Goal: Information Seeking & Learning: Learn about a topic

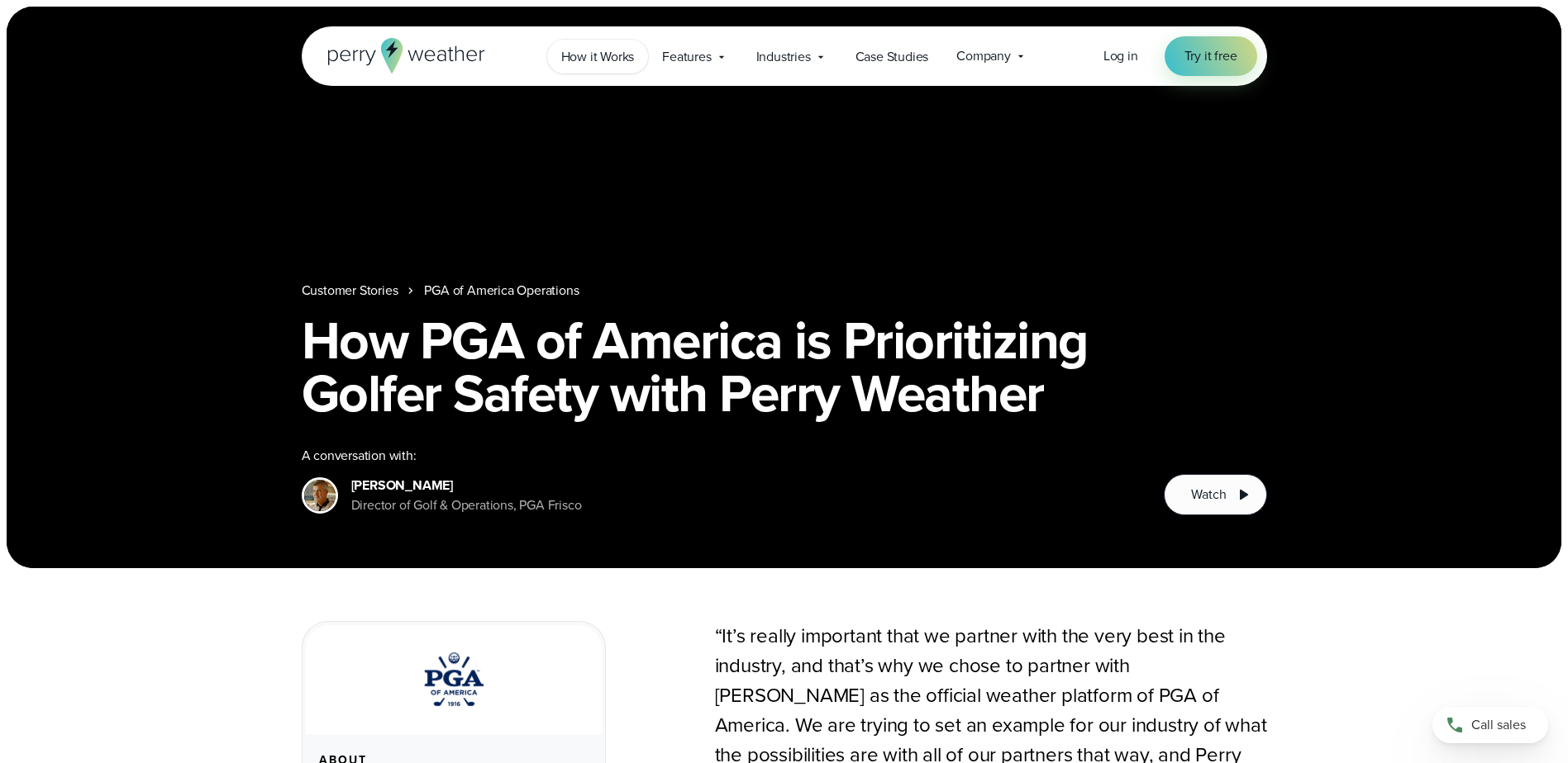
click at [594, 59] on span "How it Works" at bounding box center [597, 57] width 74 height 20
